Goal: Task Accomplishment & Management: Manage account settings

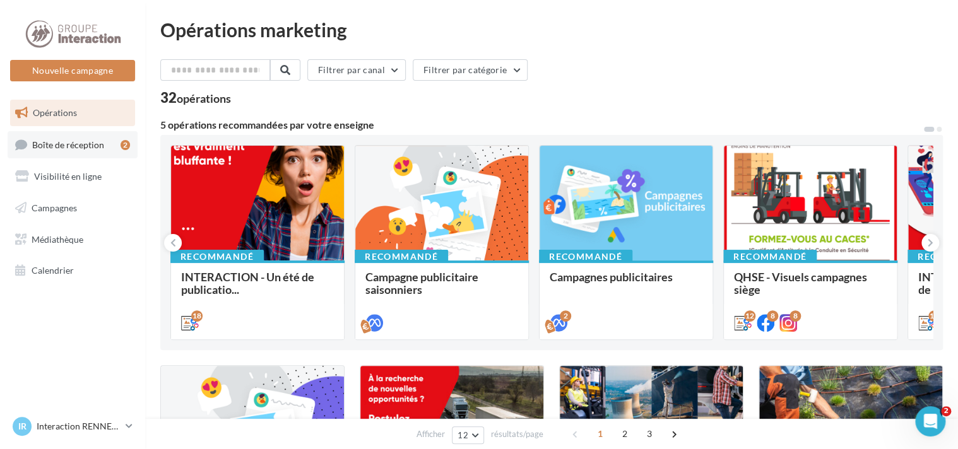
click at [89, 148] on span "Boîte de réception" at bounding box center [68, 144] width 72 height 11
click at [76, 141] on span "Boîte de réception" at bounding box center [68, 144] width 72 height 11
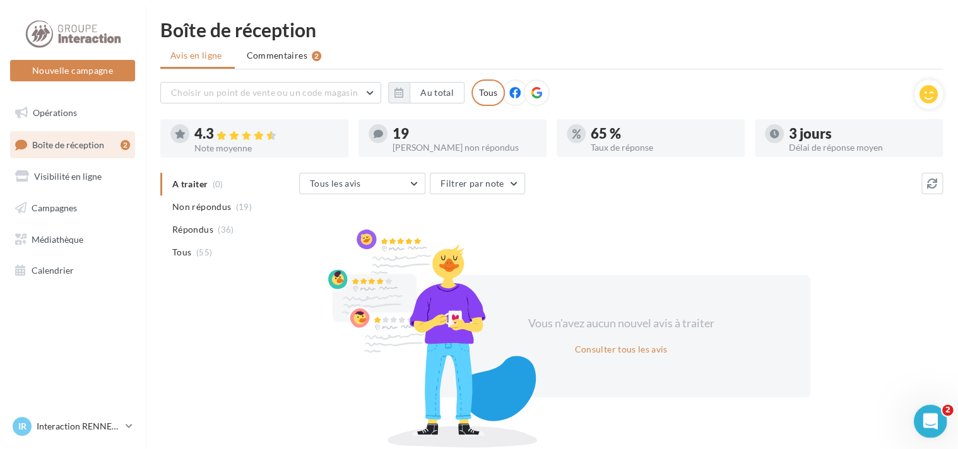
click at [932, 418] on icon "Ouvrir le Messenger Intercom" at bounding box center [928, 419] width 21 height 21
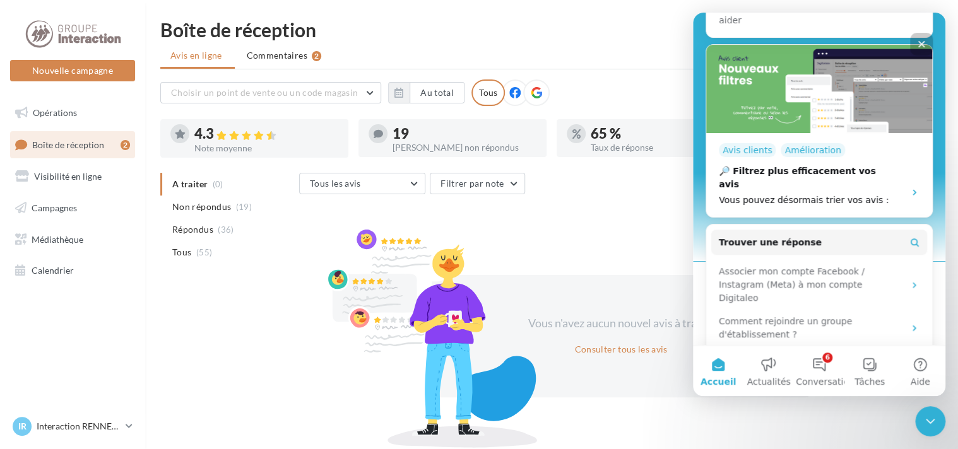
scroll to position [252, 0]
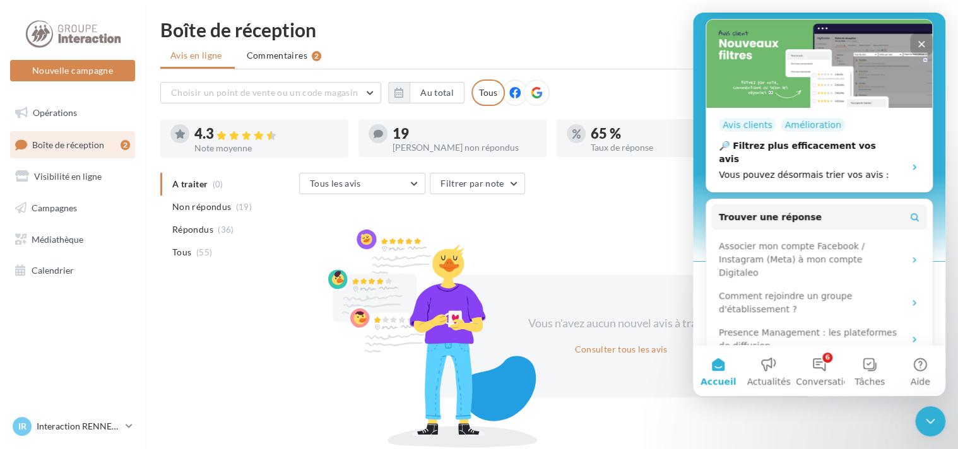
click at [286, 394] on div "A traiter (0) Non répondus (19) Répondus (36) Tous (55) Tous les avis Tous les …" at bounding box center [551, 308] width 782 height 270
click at [821, 365] on button "6 Conversations" at bounding box center [819, 371] width 50 height 50
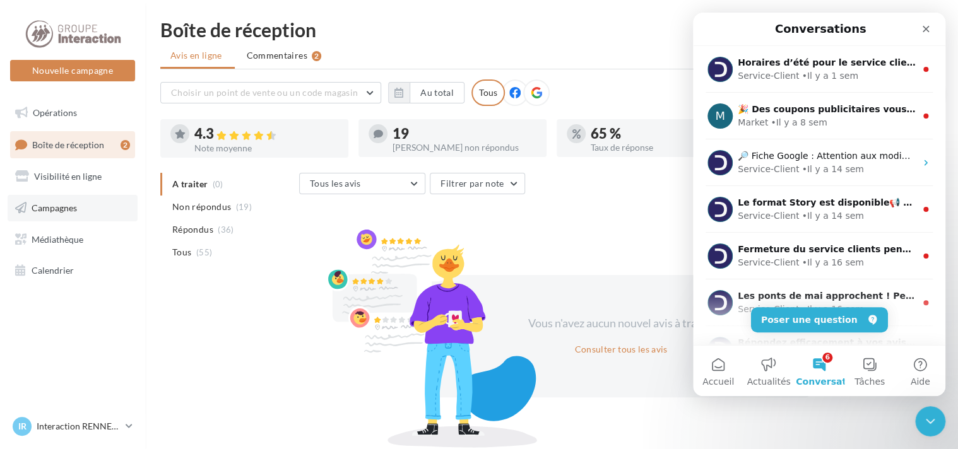
click at [66, 199] on link "Campagnes" at bounding box center [73, 208] width 130 height 26
